Goal: Task Accomplishment & Management: Manage account settings

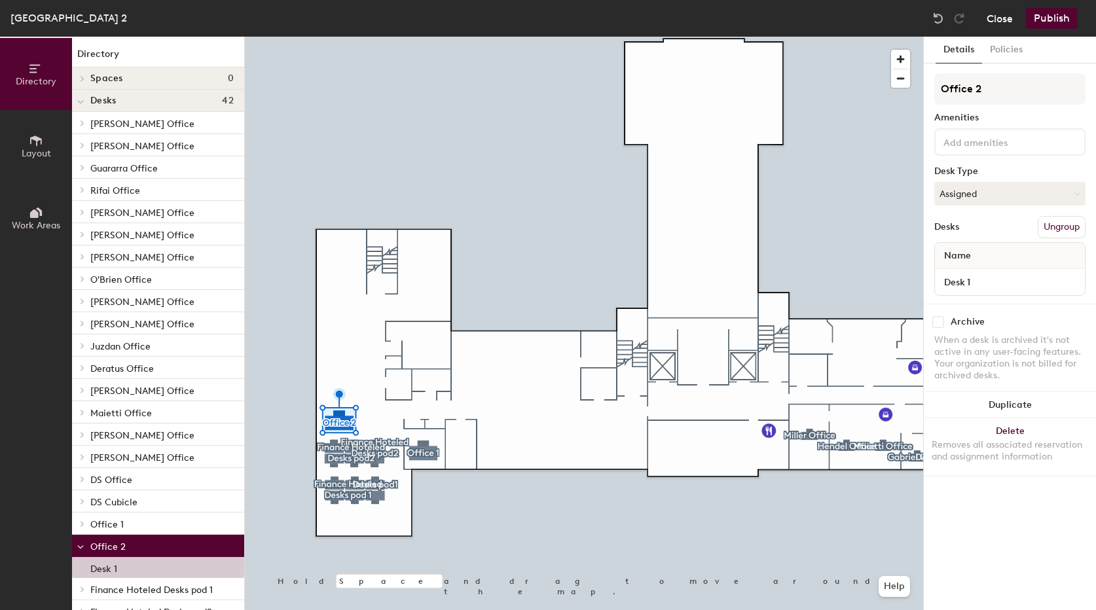
click at [994, 22] on button "Close" at bounding box center [999, 18] width 26 height 21
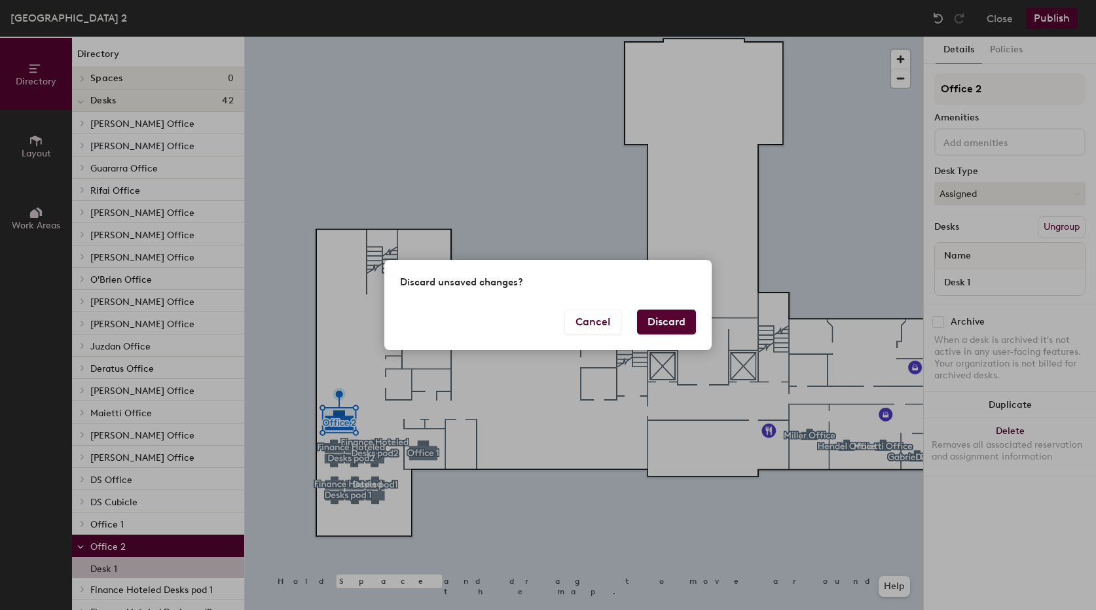
click at [662, 327] on button "Discard" at bounding box center [666, 322] width 59 height 25
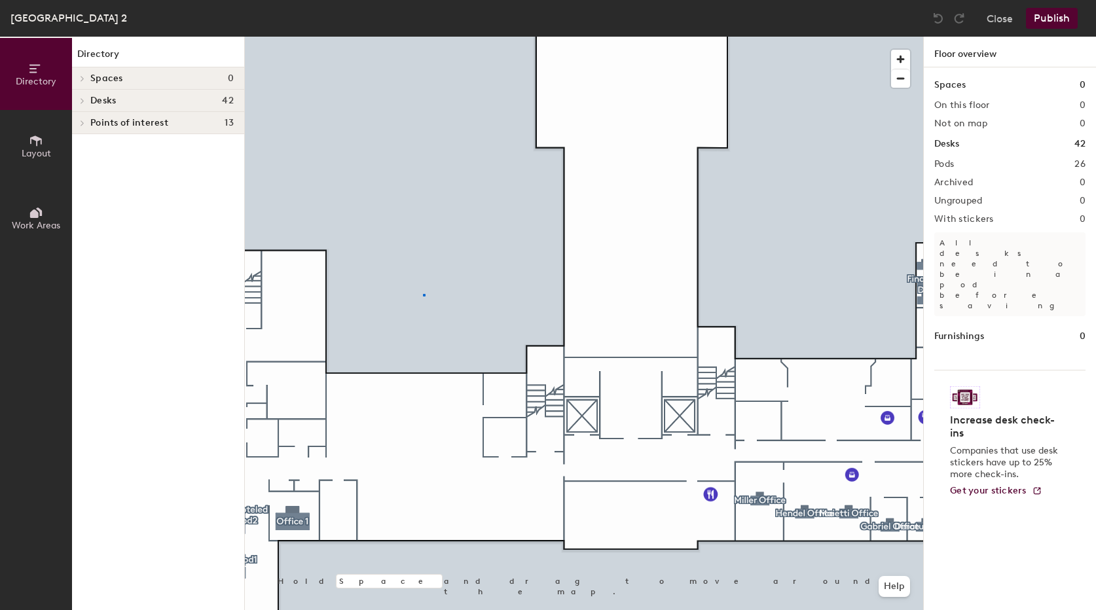
click at [423, 37] on div at bounding box center [584, 37] width 678 height 0
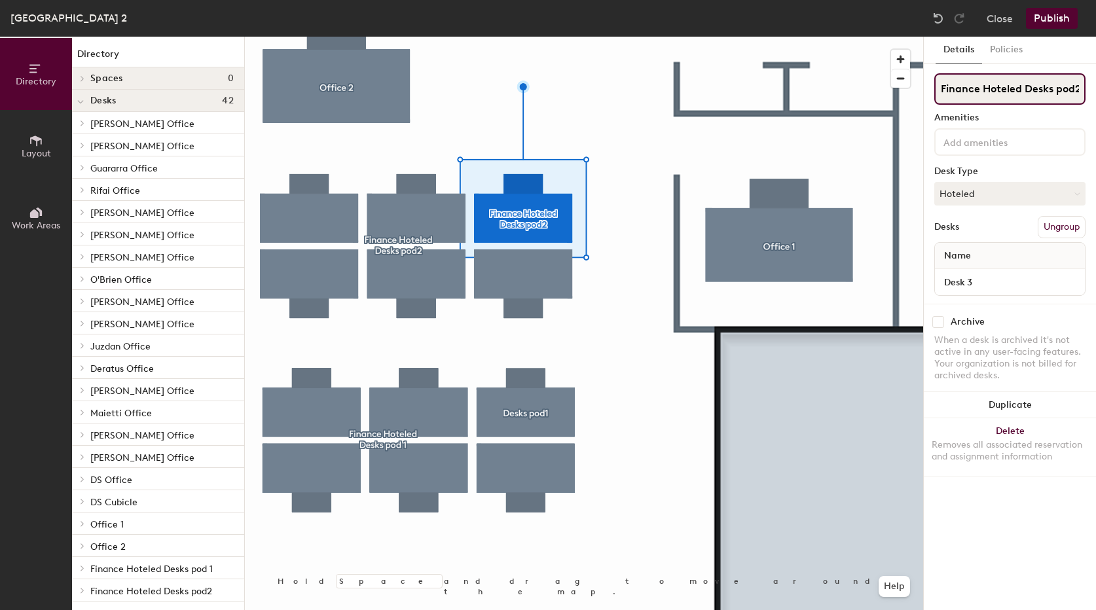
scroll to position [0, 2]
drag, startPoint x: 1006, startPoint y: 93, endPoint x: 1080, endPoint y: 97, distance: 74.1
click at [1080, 97] on input "Finance Hoteled Desks pod2" at bounding box center [1009, 88] width 151 height 31
click at [1062, 94] on input "Finance Hoteled Desks pod2" at bounding box center [1009, 88] width 151 height 31
type input "Finance Hoteled Desks p od2"
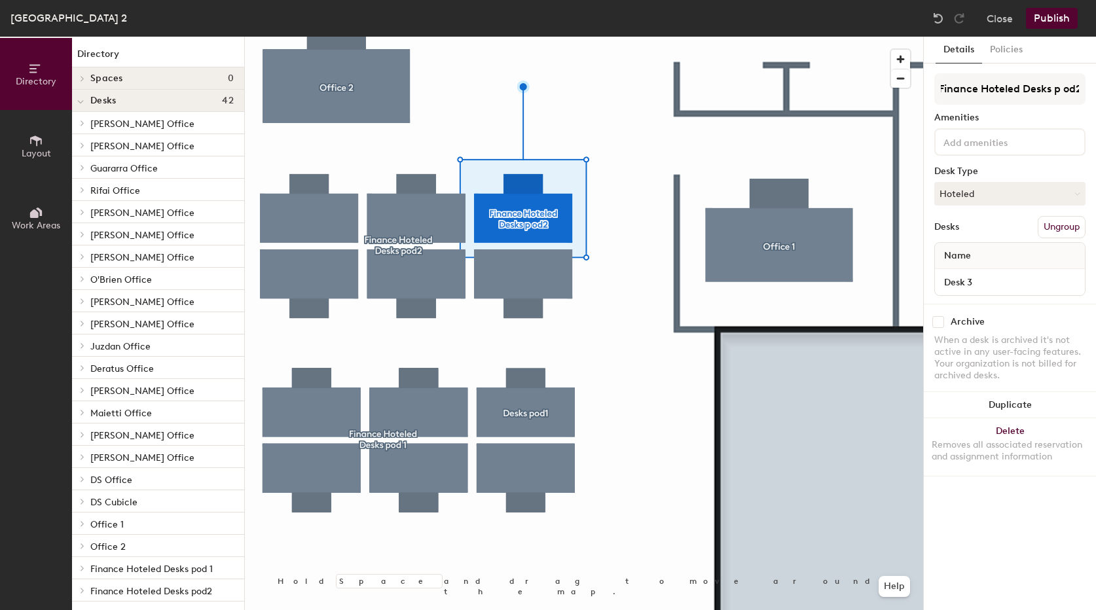
scroll to position [0, 0]
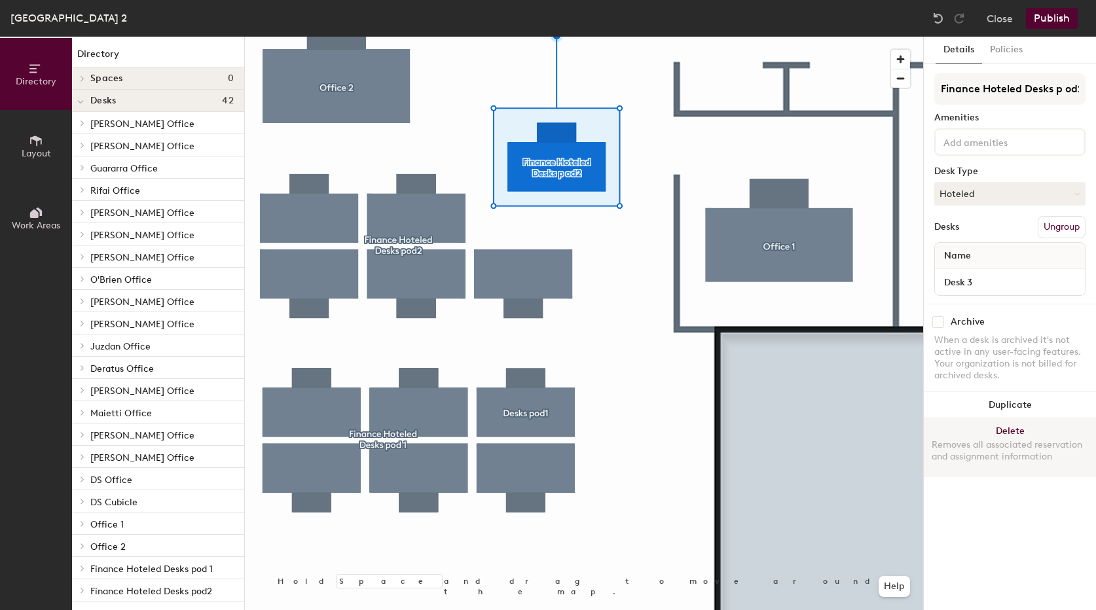
click at [1002, 430] on button "Delete Removes all associated reservation and assignment information" at bounding box center [1009, 447] width 172 height 58
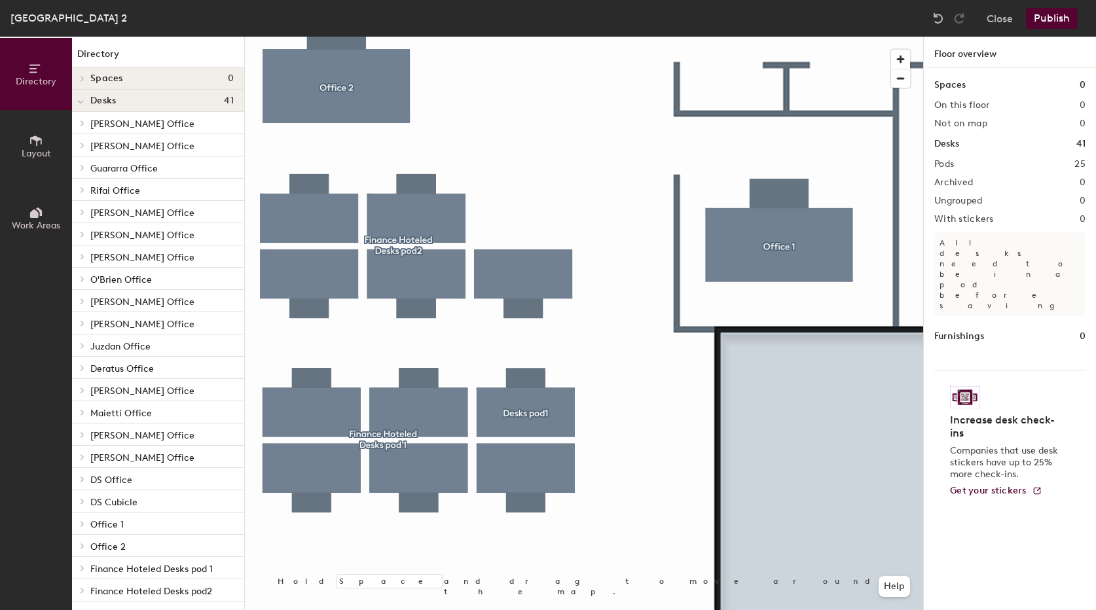
click at [1042, 21] on button "Publish" at bounding box center [1051, 18] width 52 height 21
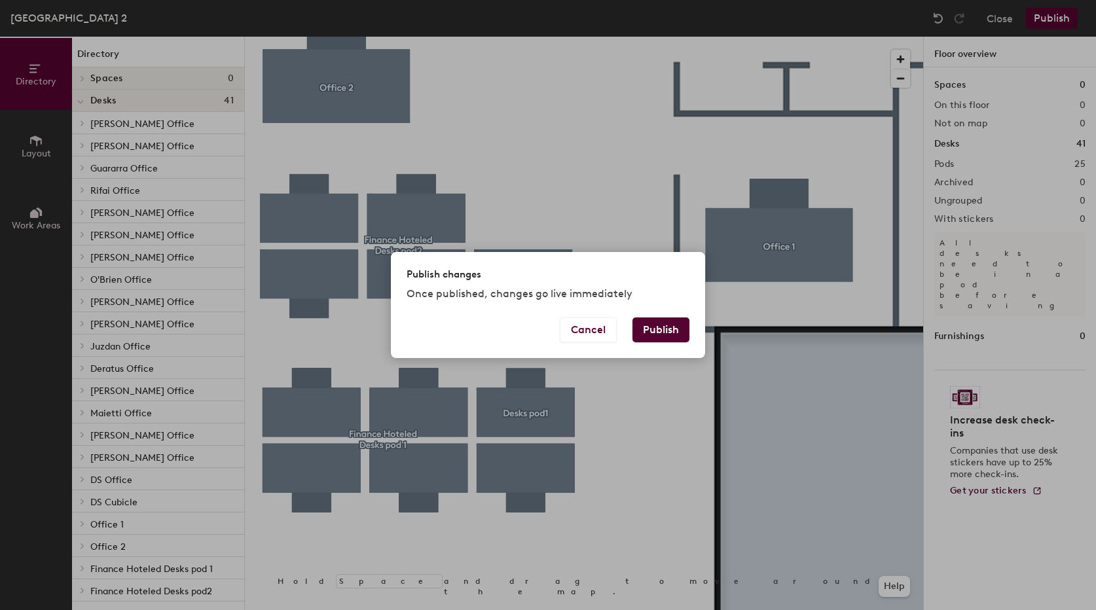
click at [679, 325] on button "Publish" at bounding box center [660, 329] width 57 height 25
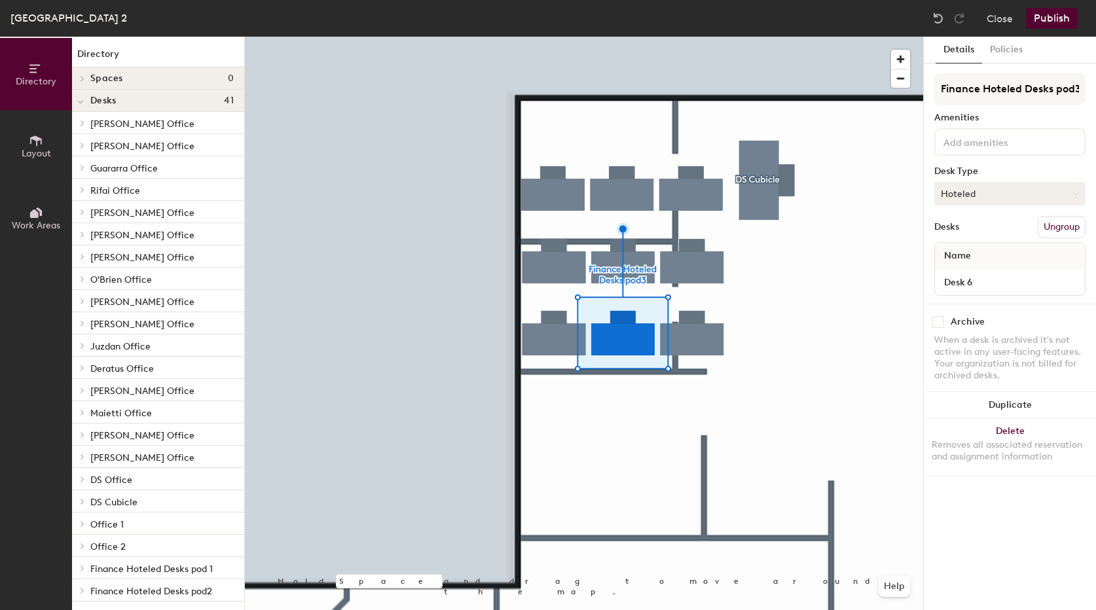
click at [984, 187] on button "Hoteled" at bounding box center [1009, 194] width 151 height 24
click at [974, 234] on div "Assigned" at bounding box center [1000, 234] width 131 height 20
click at [1052, 24] on button "Publish" at bounding box center [1051, 18] width 52 height 21
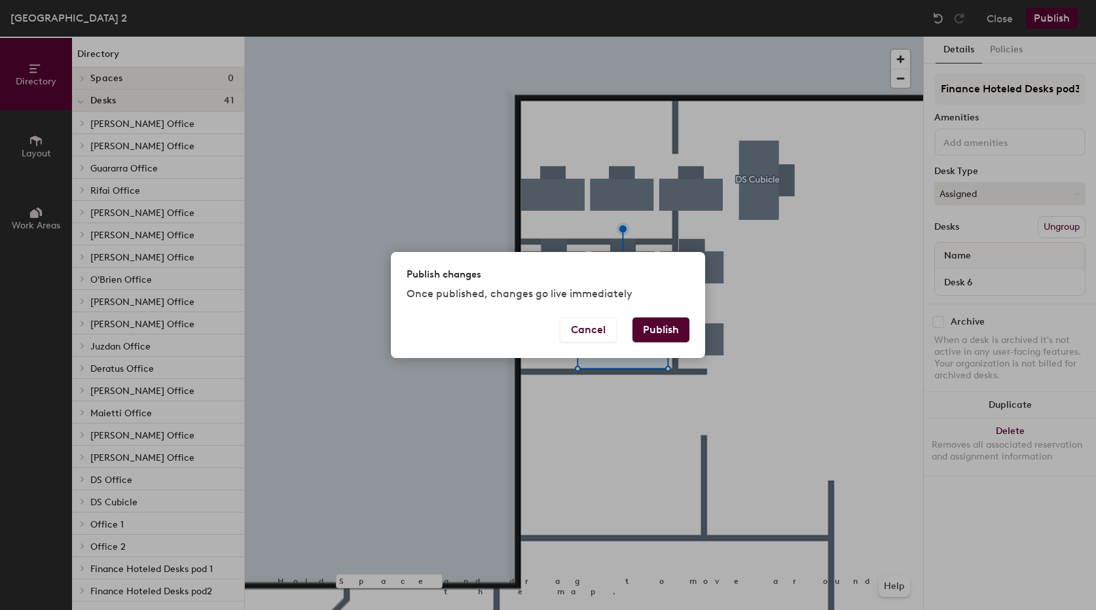
click at [649, 340] on button "Publish" at bounding box center [660, 329] width 57 height 25
